Goal: Information Seeking & Learning: Learn about a topic

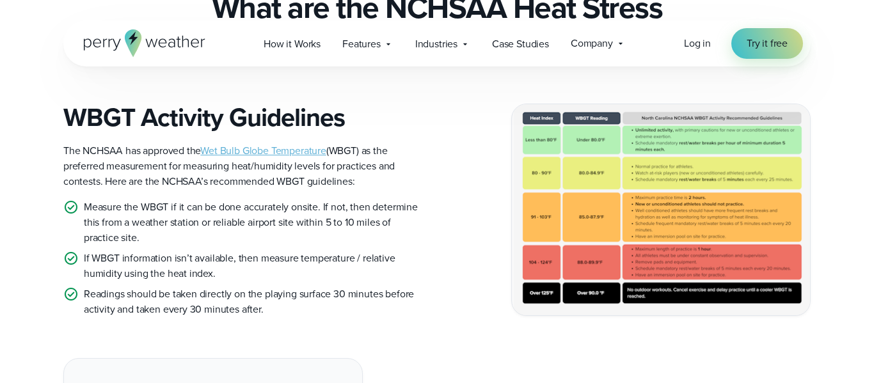
scroll to position [546, 0]
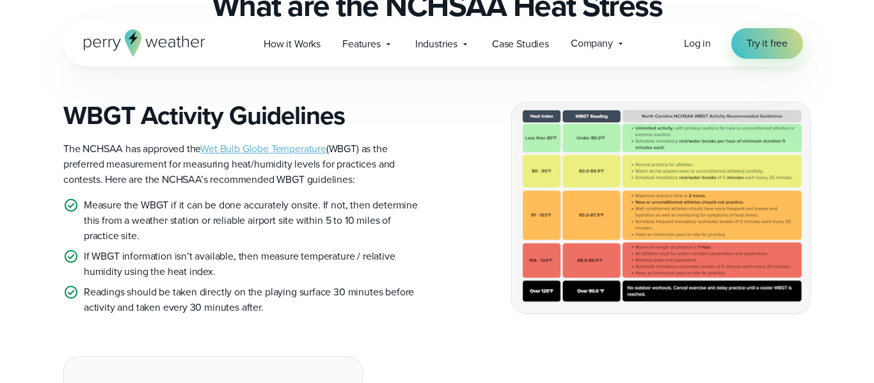
click at [322, 148] on link "Wet Bulb Globe Temperature" at bounding box center [263, 148] width 126 height 15
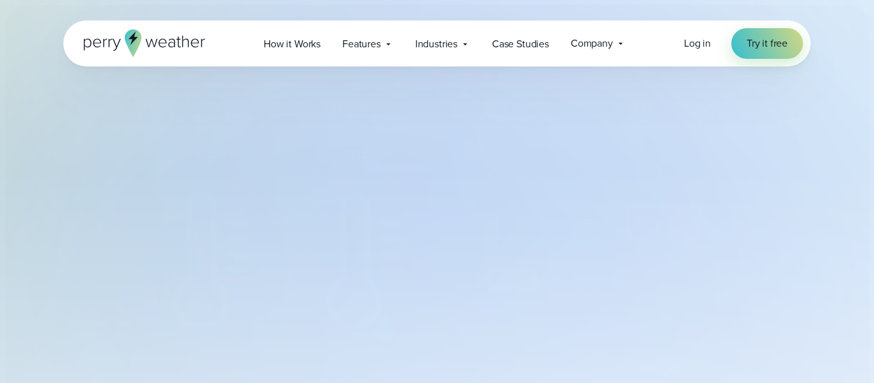
select select "***"
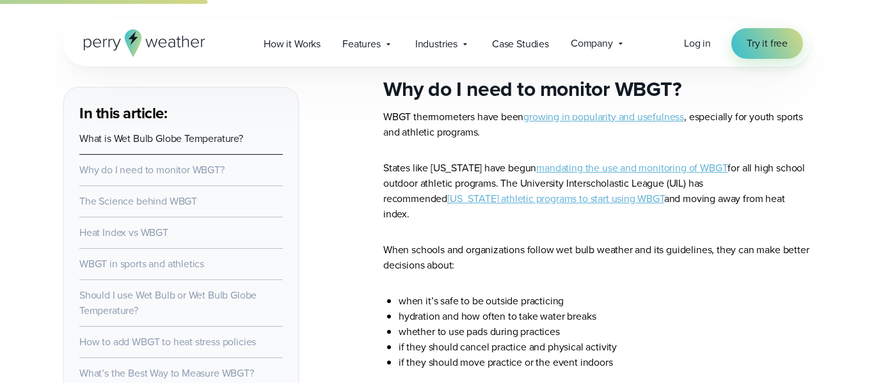
scroll to position [1454, 0]
